Goal: Task Accomplishment & Management: Complete application form

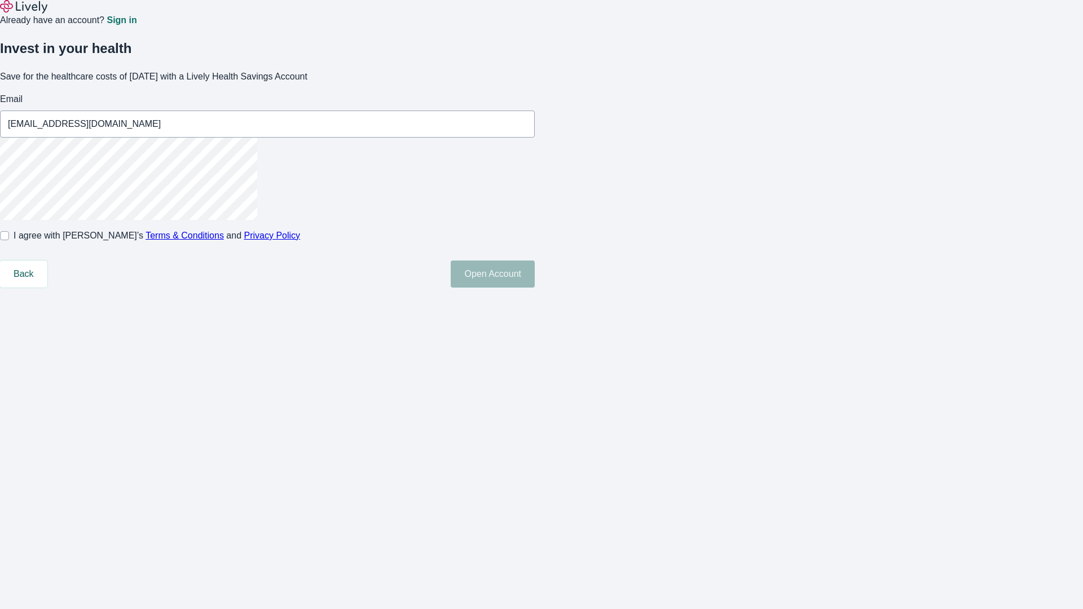
click at [9, 240] on input "I agree with Lively’s Terms & Conditions and Privacy Policy" at bounding box center [4, 235] width 9 height 9
checkbox input "true"
click at [535, 288] on button "Open Account" at bounding box center [493, 274] width 84 height 27
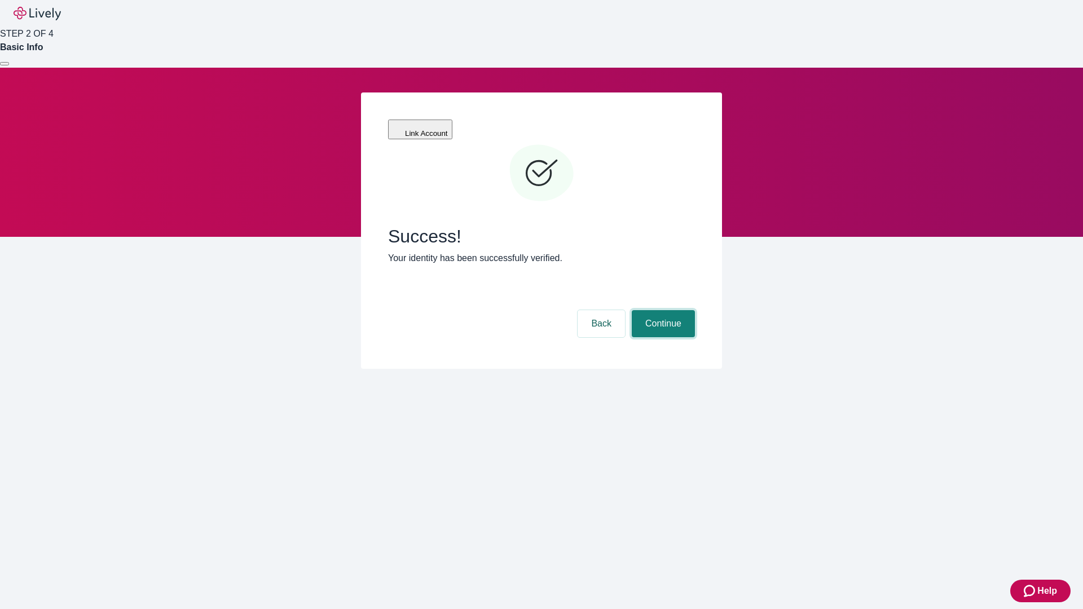
click at [662, 310] on button "Continue" at bounding box center [663, 323] width 63 height 27
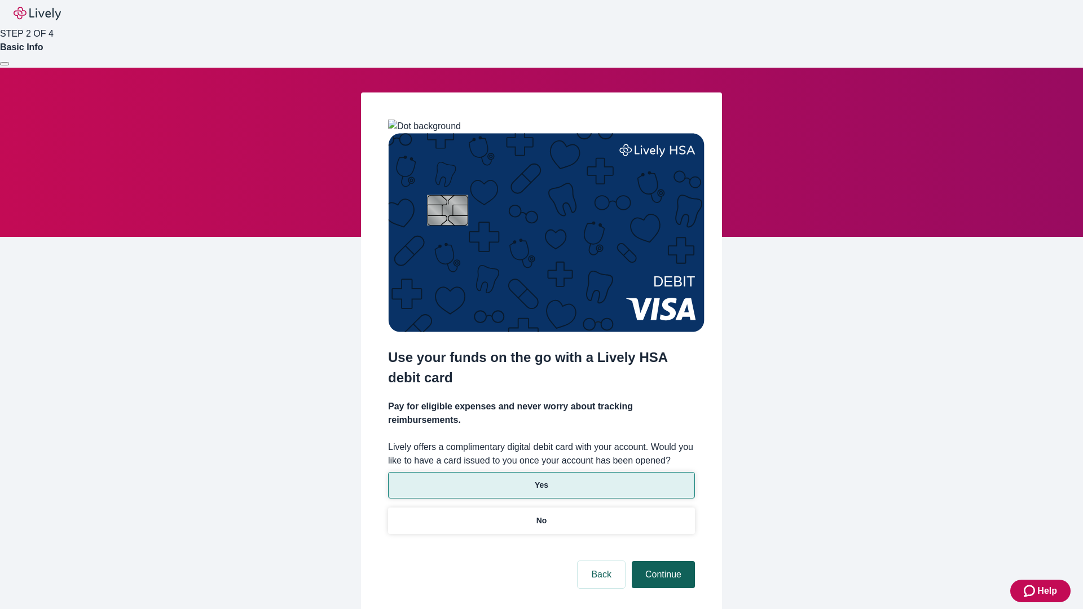
click at [541, 515] on p "No" at bounding box center [541, 521] width 11 height 12
click at [662, 561] on button "Continue" at bounding box center [663, 574] width 63 height 27
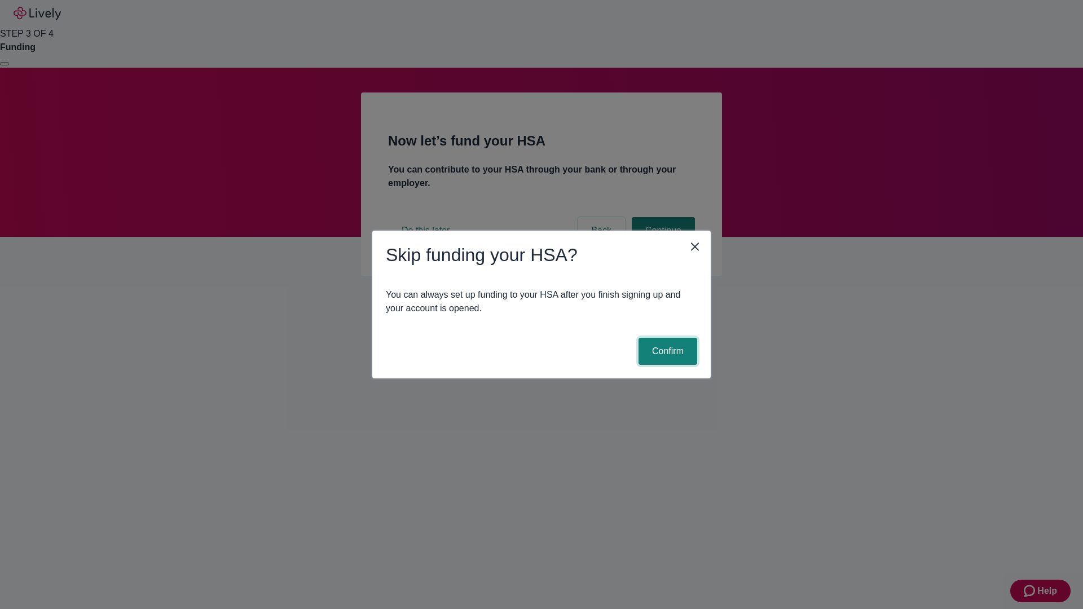
click at [666, 351] on button "Confirm" at bounding box center [667, 351] width 59 height 27
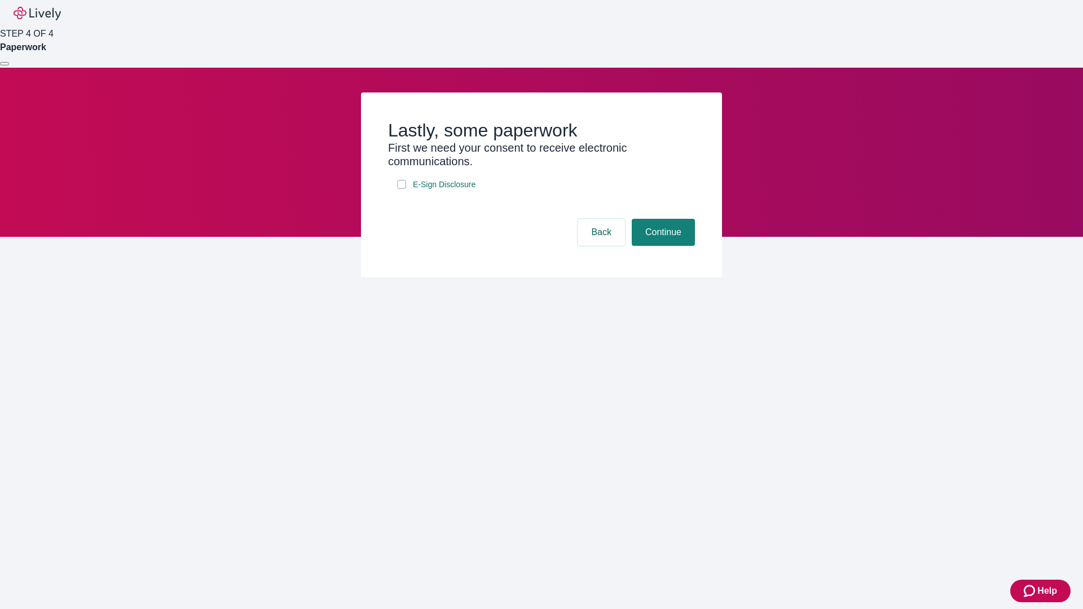
click at [402, 189] on input "E-Sign Disclosure" at bounding box center [401, 184] width 9 height 9
checkbox input "true"
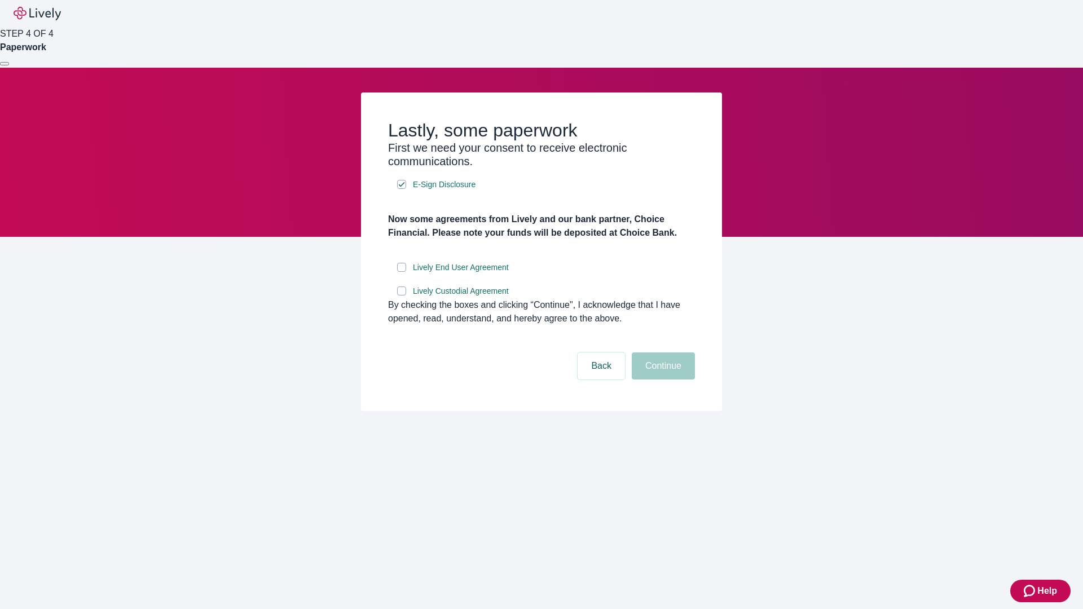
click at [402, 272] on input "Lively End User Agreement" at bounding box center [401, 267] width 9 height 9
checkbox input "true"
click at [402, 296] on input "Lively Custodial Agreement" at bounding box center [401, 291] width 9 height 9
checkbox input "true"
click at [662, 380] on button "Continue" at bounding box center [663, 366] width 63 height 27
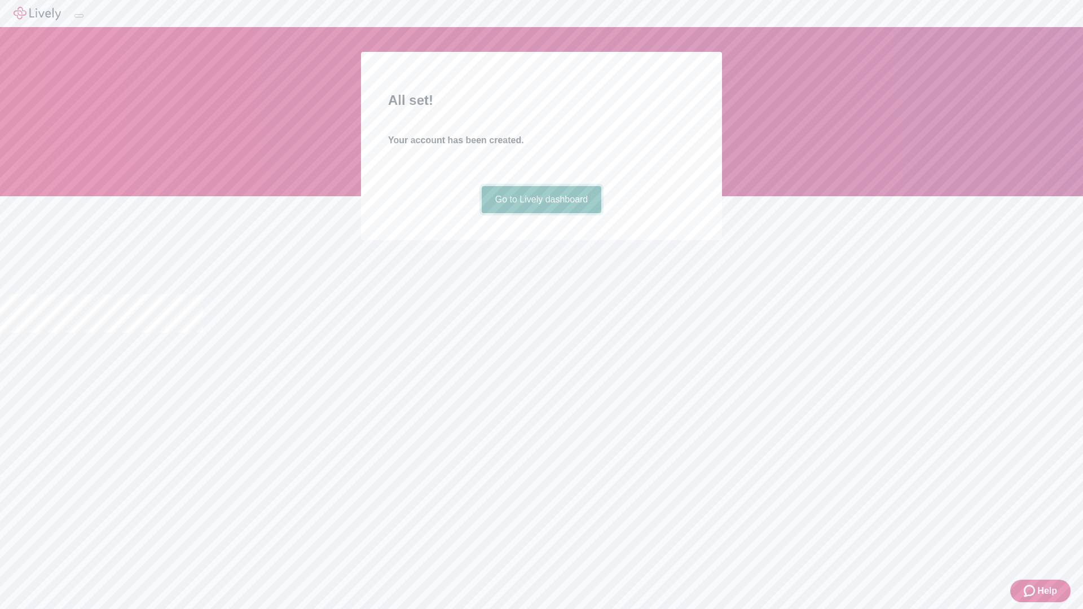
click at [541, 213] on link "Go to Lively dashboard" at bounding box center [542, 199] width 120 height 27
